Goal: Navigation & Orientation: Find specific page/section

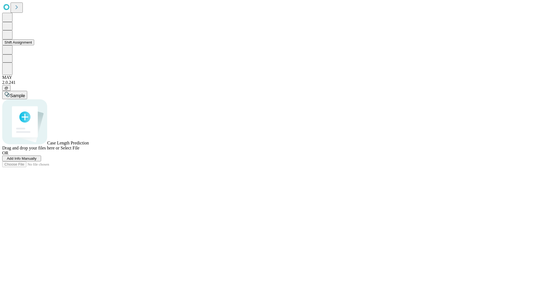
click at [34, 45] on button "Shift Assignment" at bounding box center [18, 42] width 32 height 6
